Goal: Check status

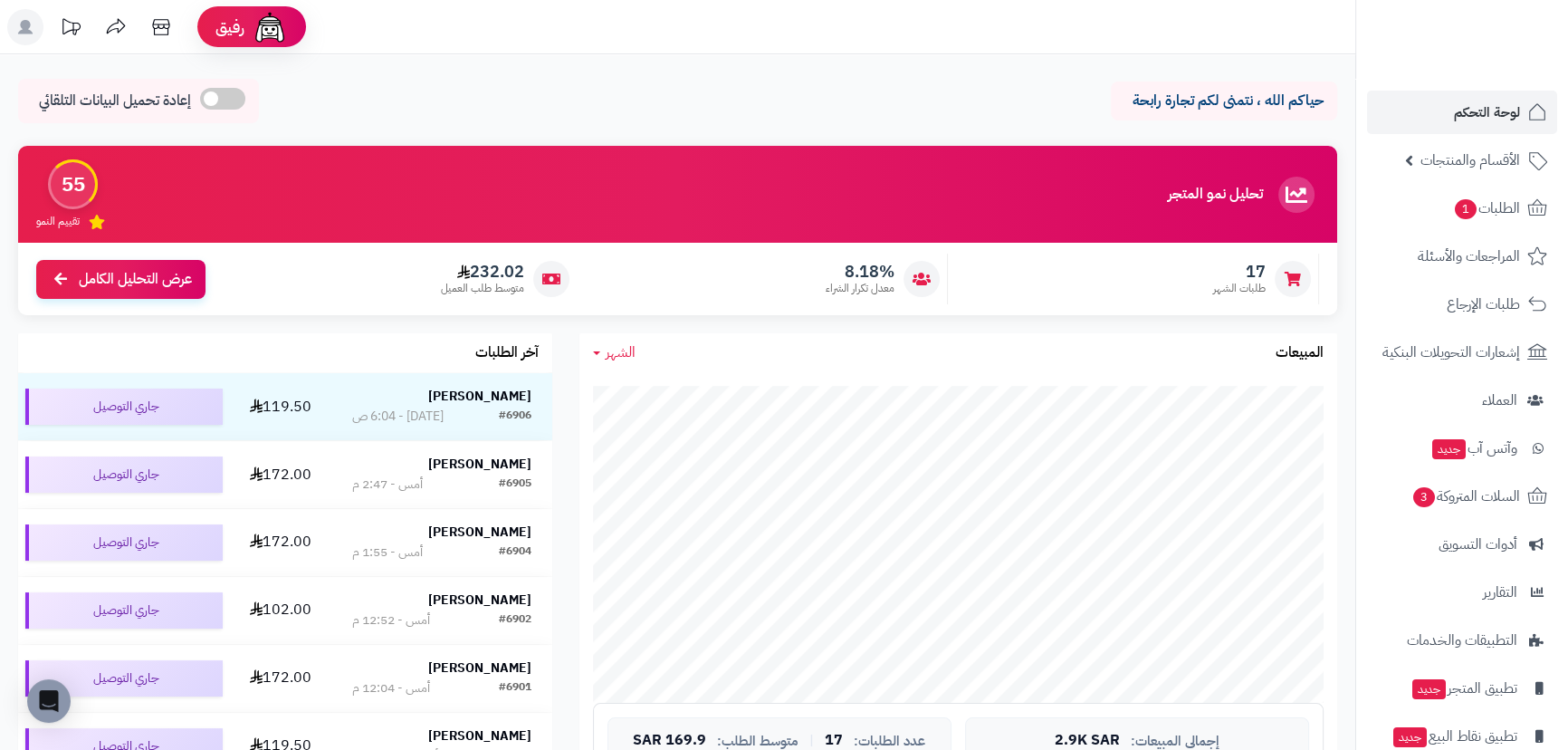
click at [620, 346] on span "الشهر" at bounding box center [621, 352] width 30 height 21
click at [697, 485] on link "السنة" at bounding box center [652, 496] width 144 height 34
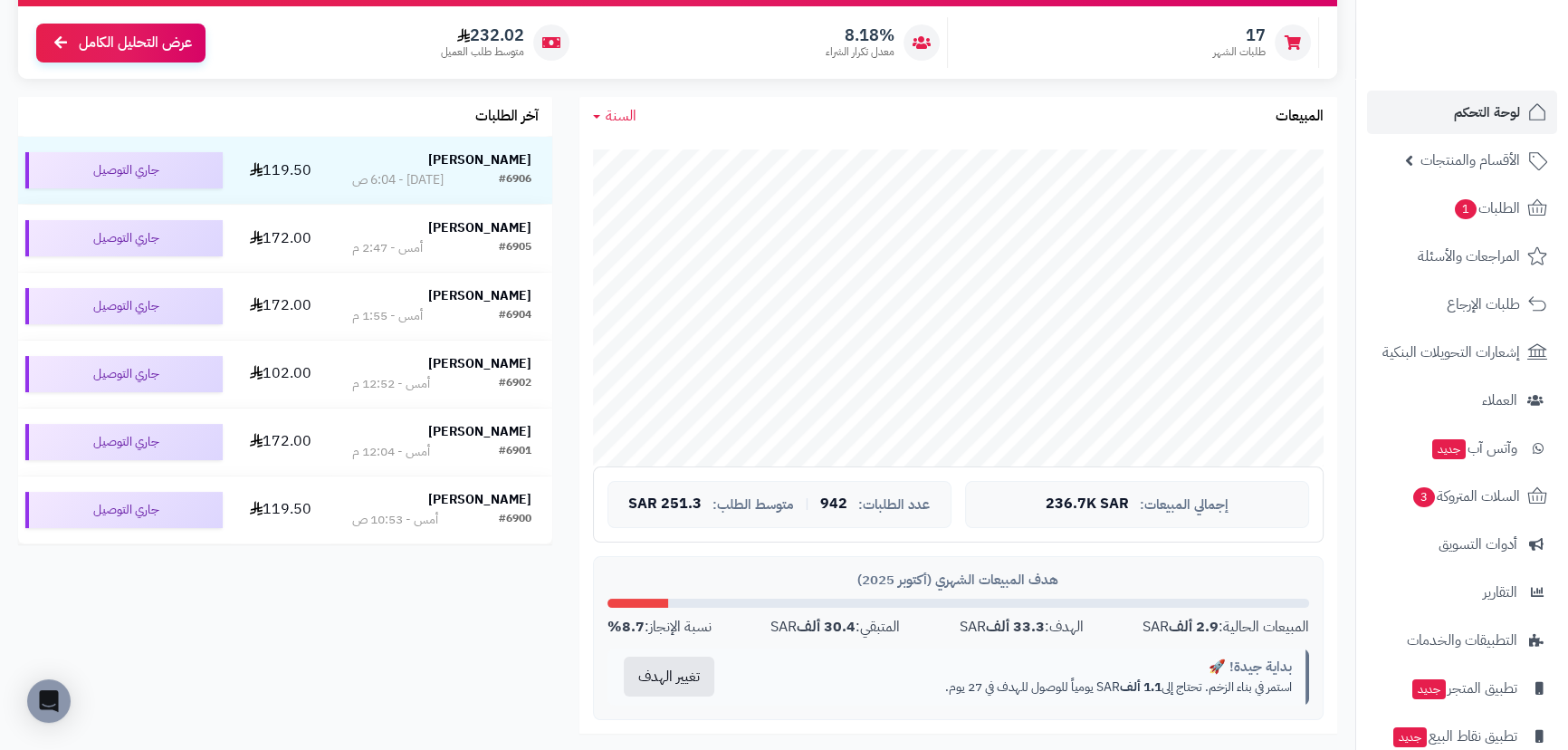
scroll to position [246, 0]
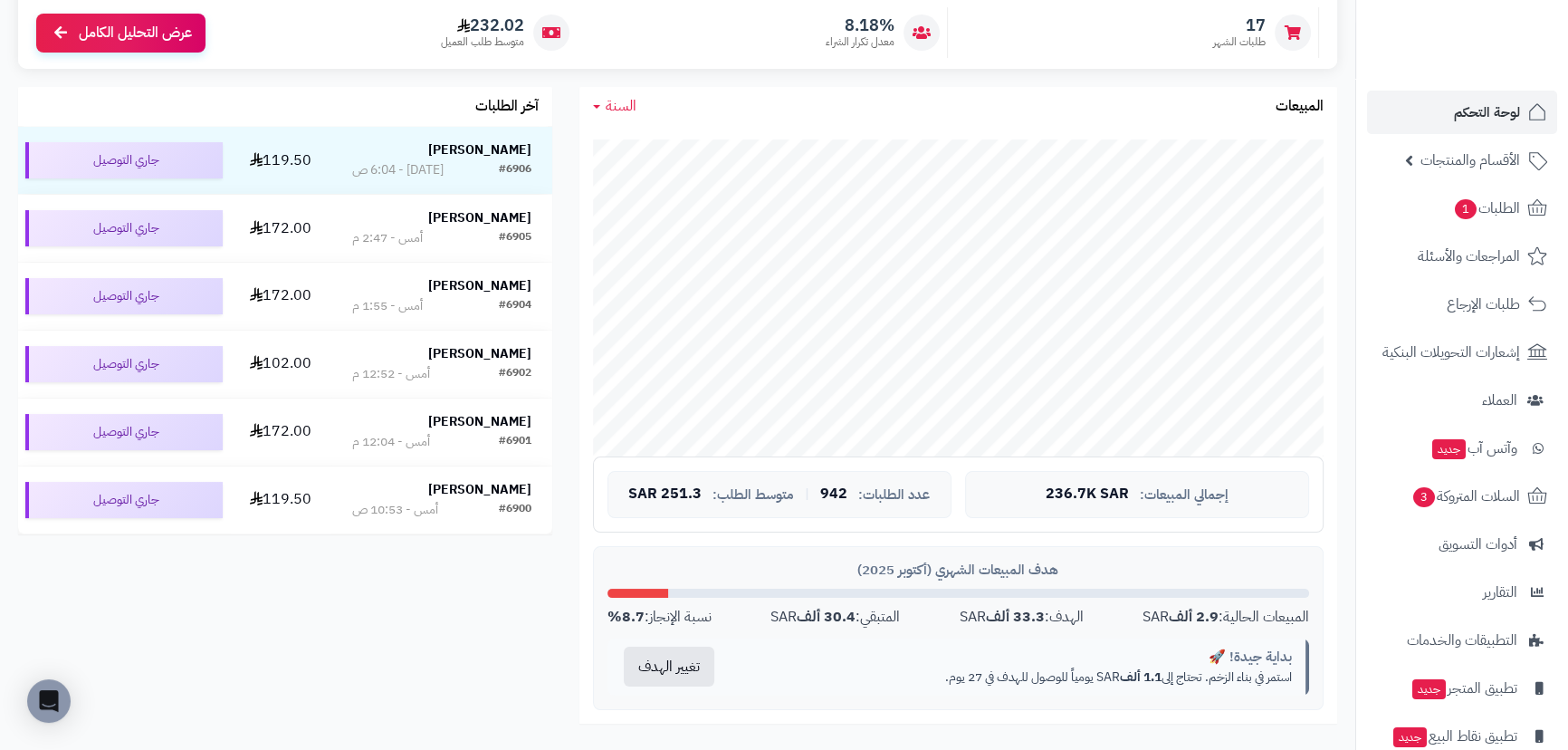
click at [616, 118] on div "السنة اليوم الأسبوع الشهر السنة المبيعات" at bounding box center [959, 107] width 758 height 39
click at [616, 116] on link "السنة" at bounding box center [615, 106] width 44 height 20
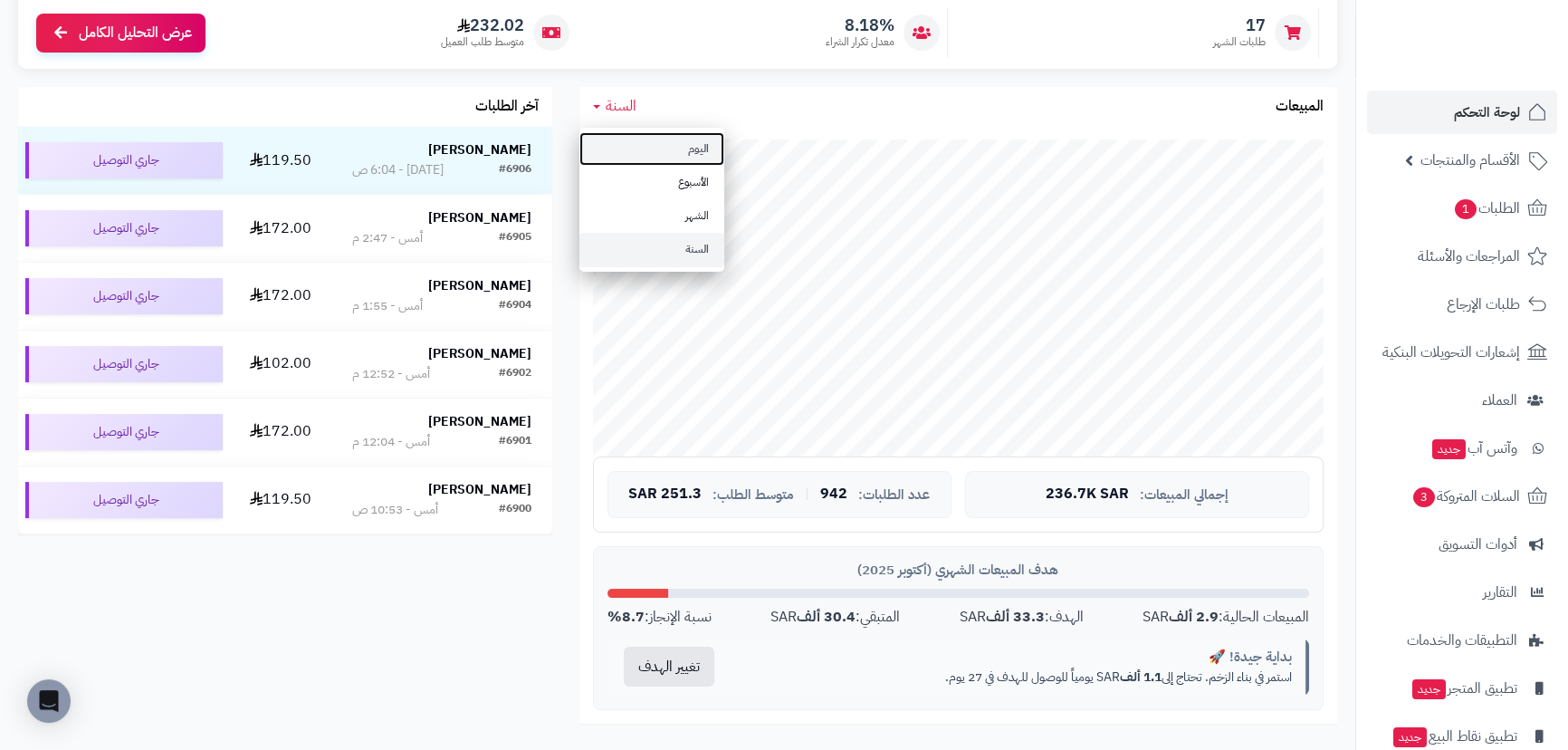
click at [701, 149] on link "اليوم" at bounding box center [652, 148] width 144 height 34
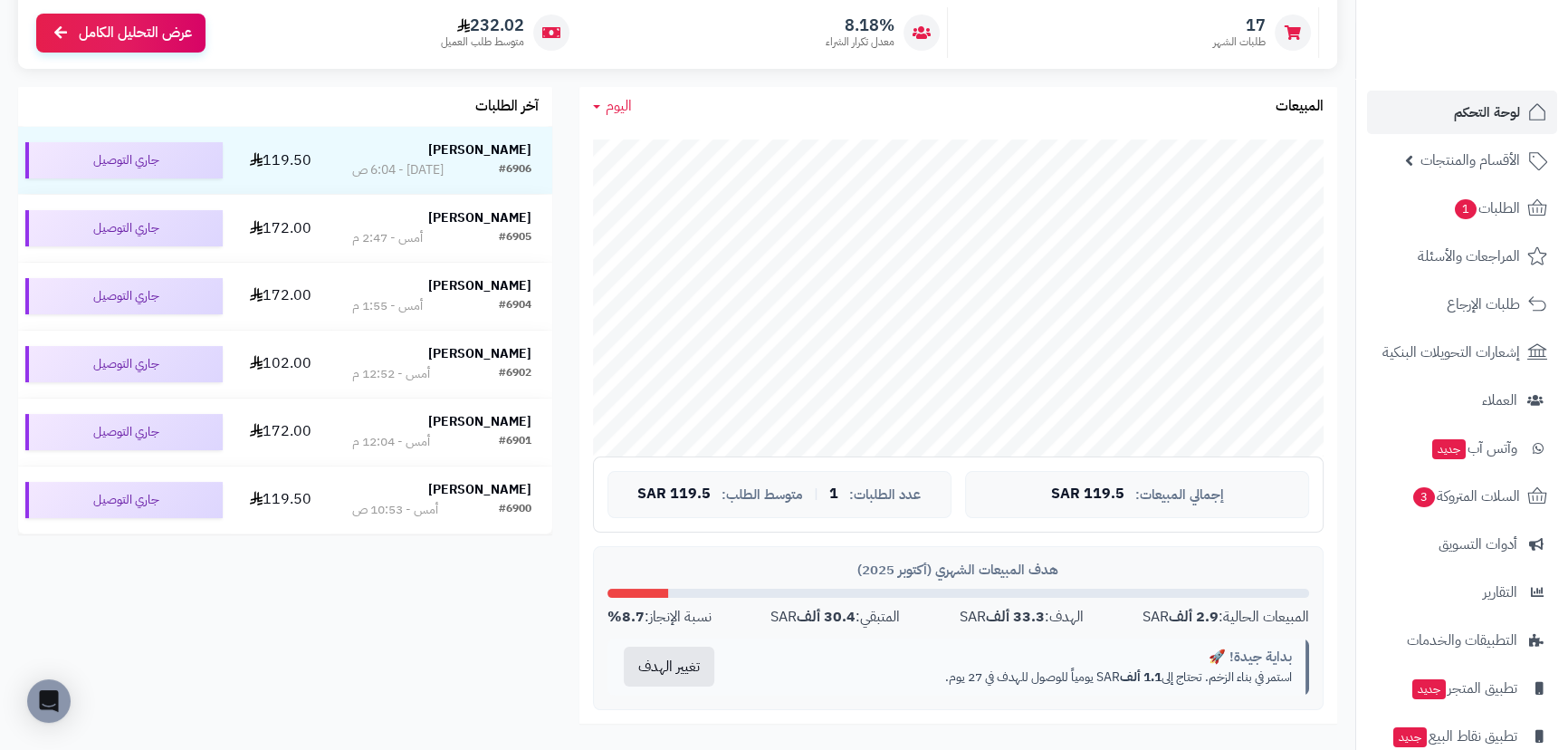
click at [597, 96] on link "اليوم" at bounding box center [613, 106] width 39 height 20
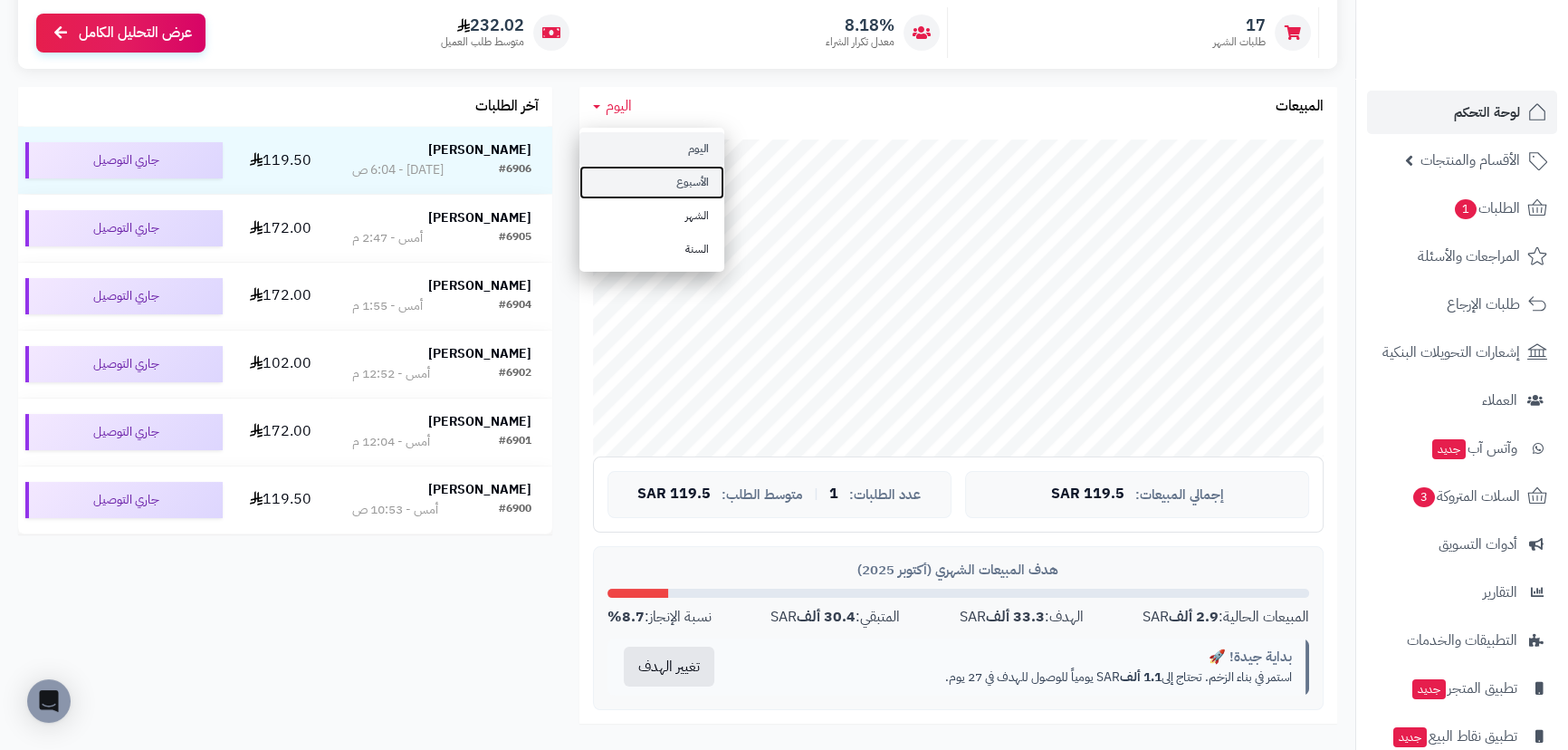
click at [660, 166] on link "الأسبوع" at bounding box center [652, 182] width 144 height 34
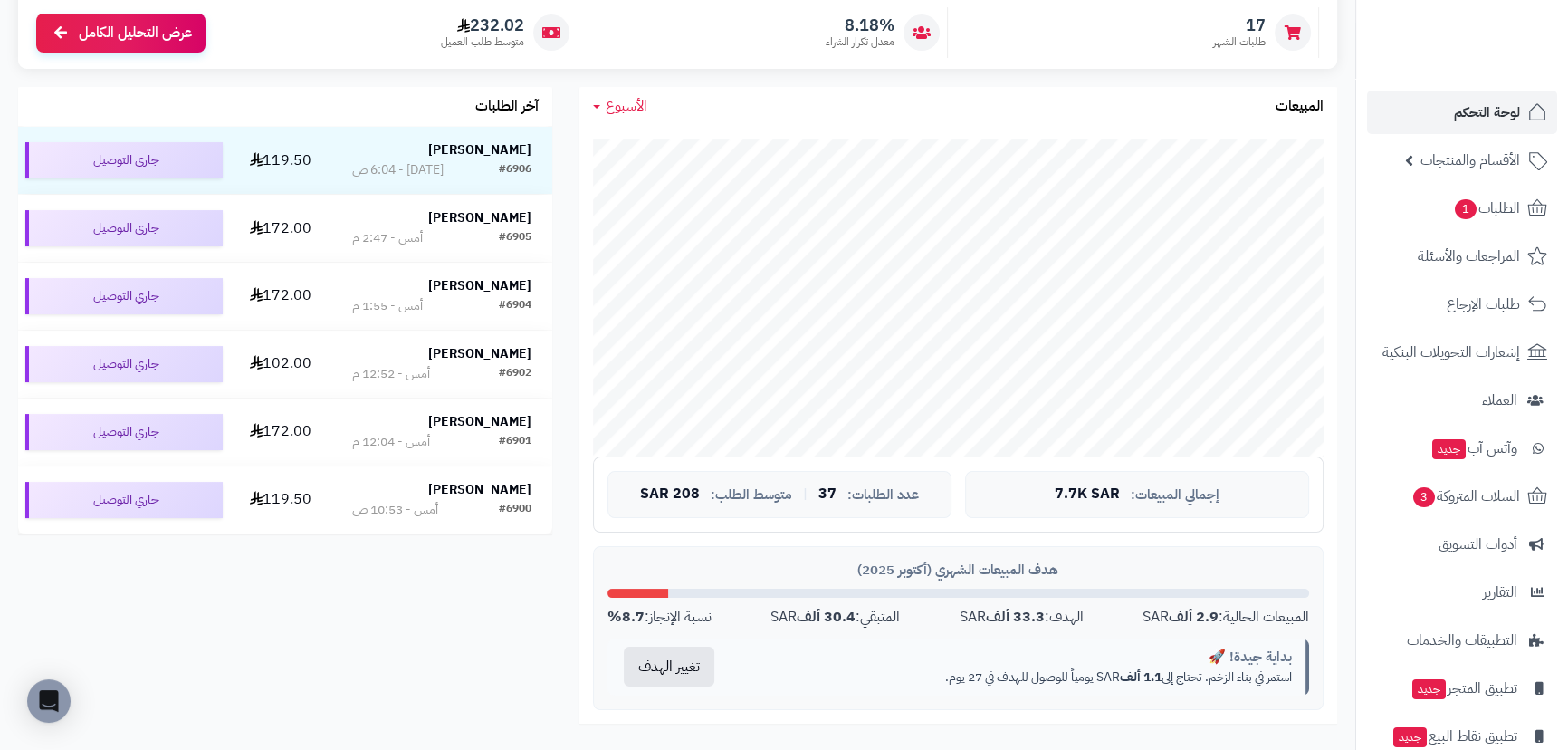
click at [641, 103] on span "الأسبوع" at bounding box center [626, 106] width 42 height 21
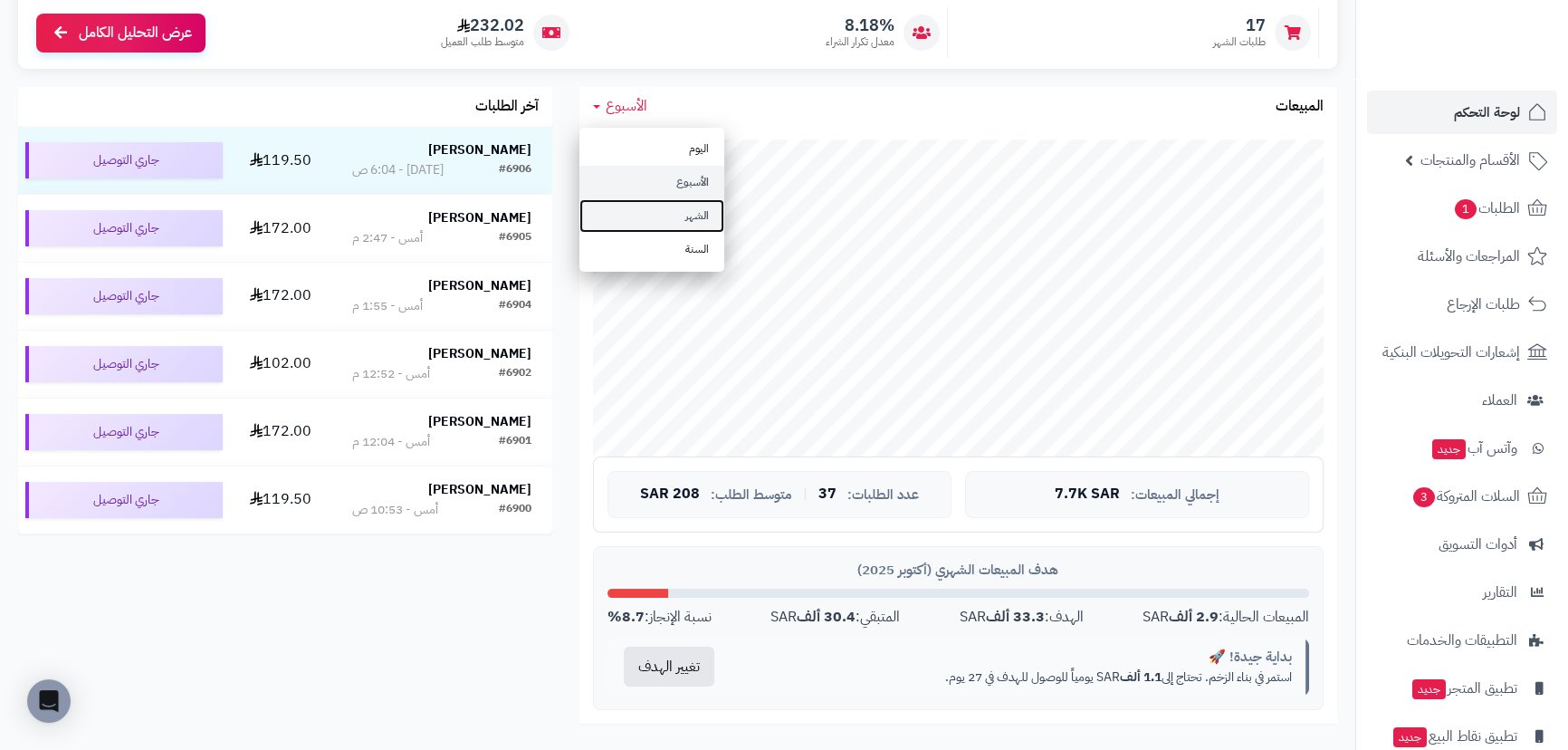
click at [680, 220] on link "الشهر" at bounding box center [652, 215] width 144 height 34
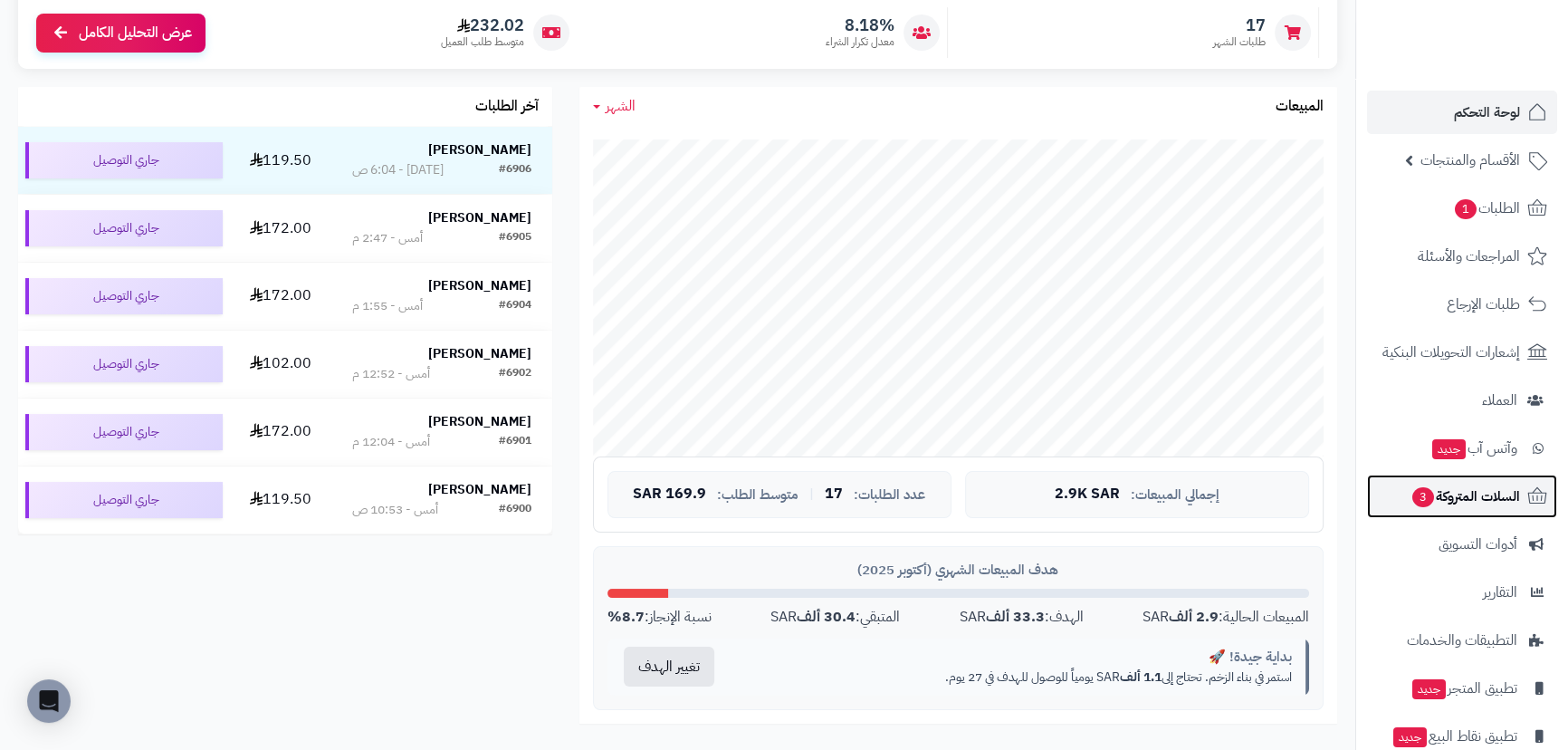
click at [1456, 491] on span "السلات المتروكة 3" at bounding box center [1465, 497] width 110 height 25
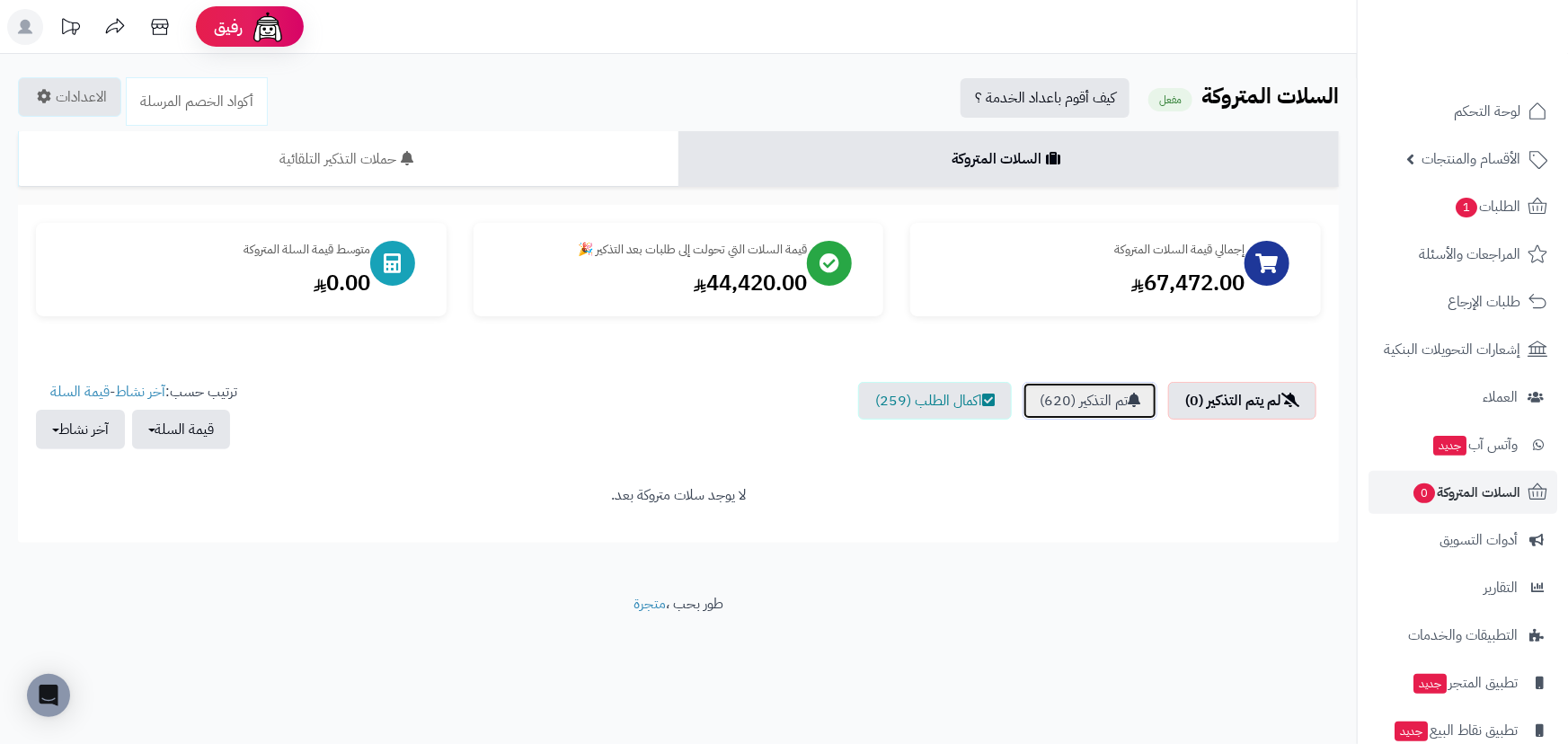
click at [1106, 406] on link "تم التذكير (620)" at bounding box center [1091, 400] width 135 height 38
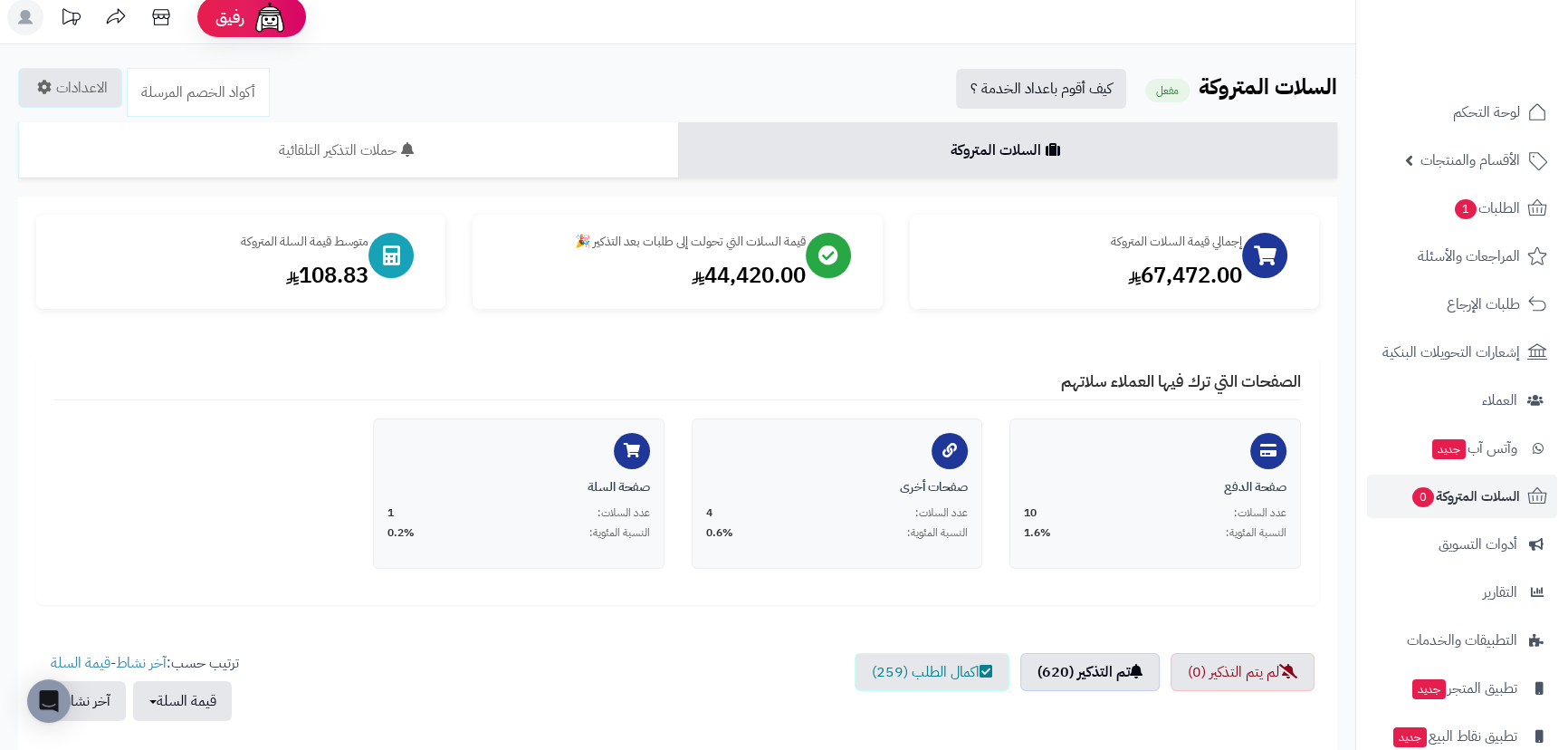
scroll to position [164, 0]
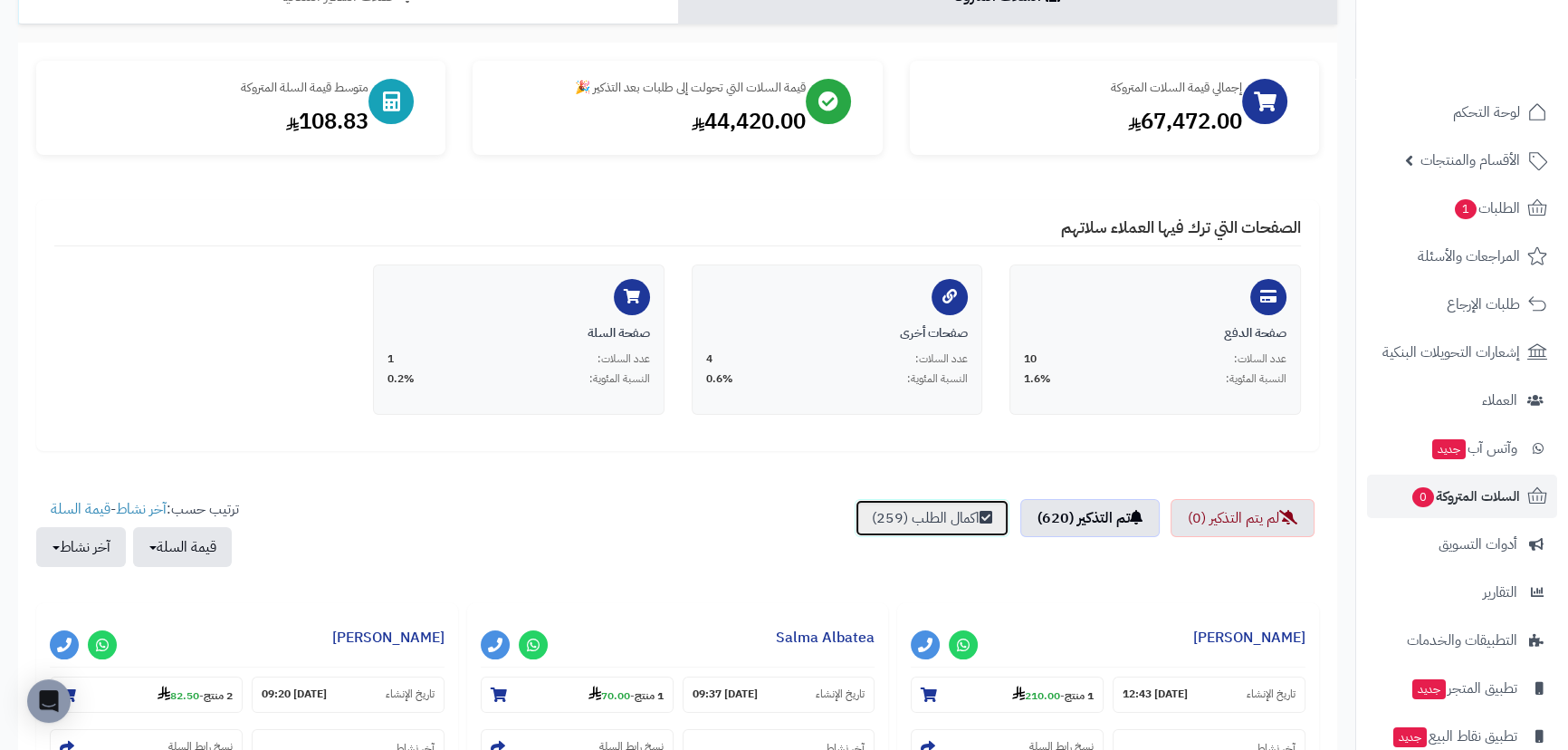
click at [939, 514] on link "اكمال الطلب (259)" at bounding box center [932, 517] width 155 height 38
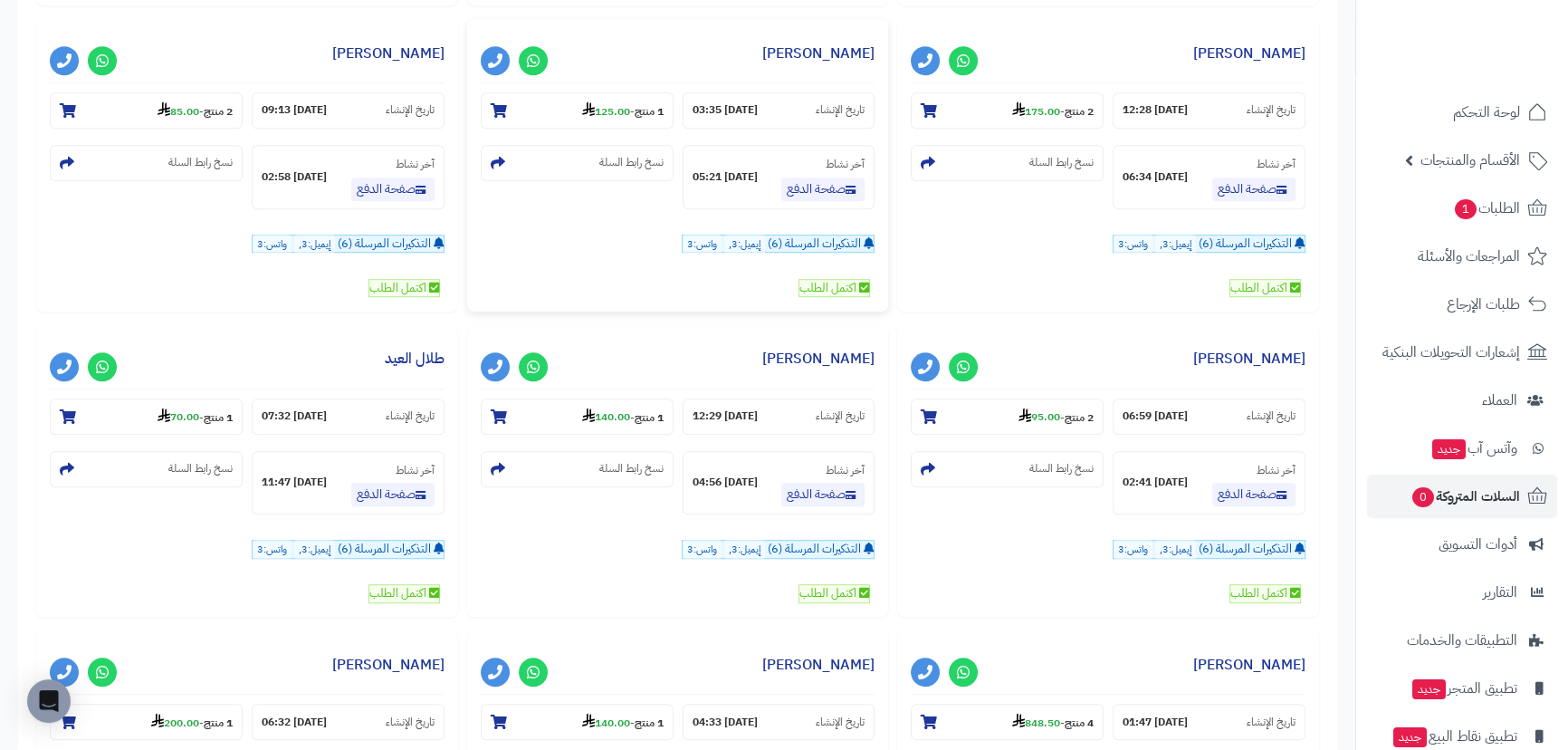
scroll to position [1235, 0]
